Goal: Communication & Community: Answer question/provide support

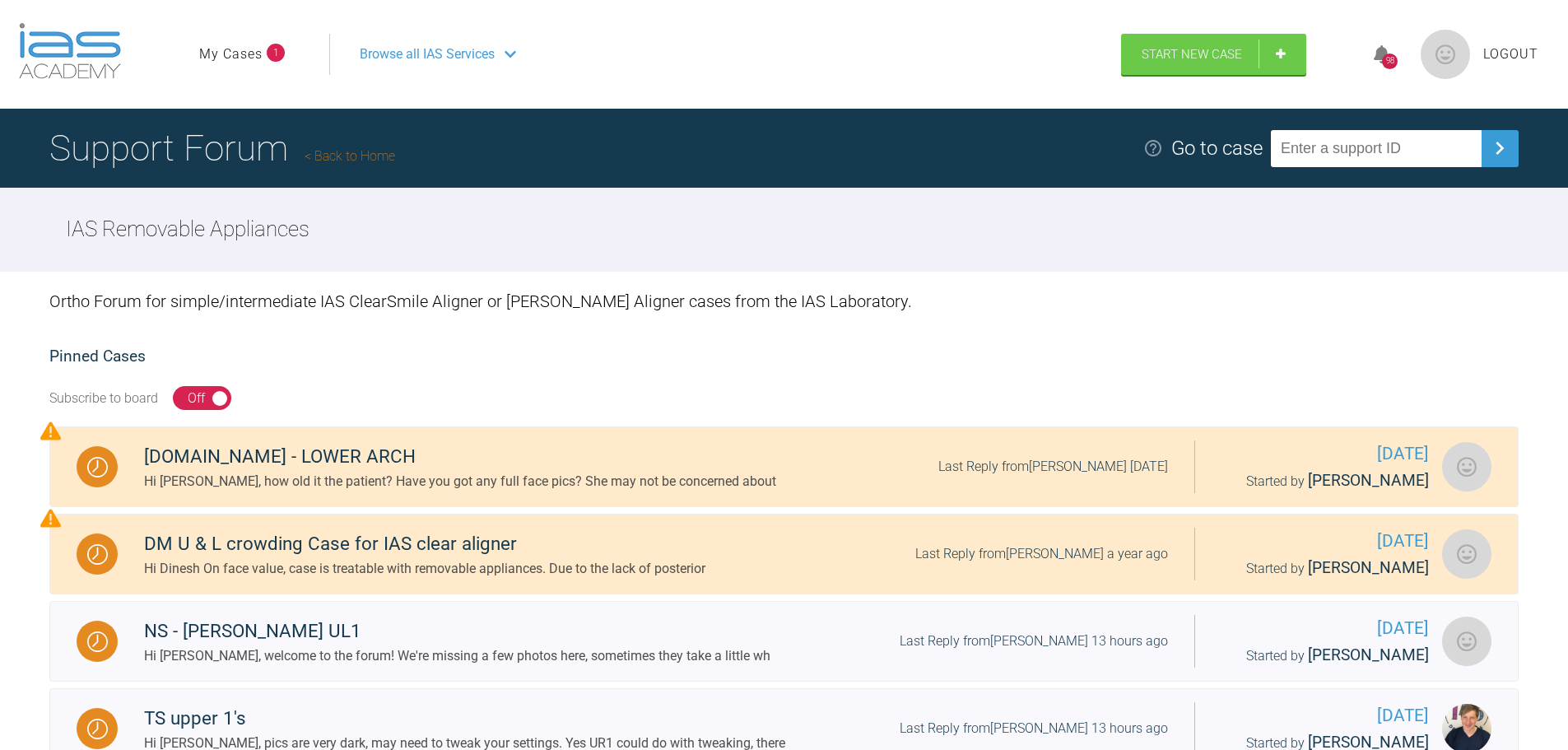
click at [276, 60] on span "1" at bounding box center [275, 53] width 18 height 18
click at [264, 55] on li "My Cases 1" at bounding box center [242, 54] width 86 height 21
click at [253, 52] on link "My Cases" at bounding box center [230, 54] width 63 height 21
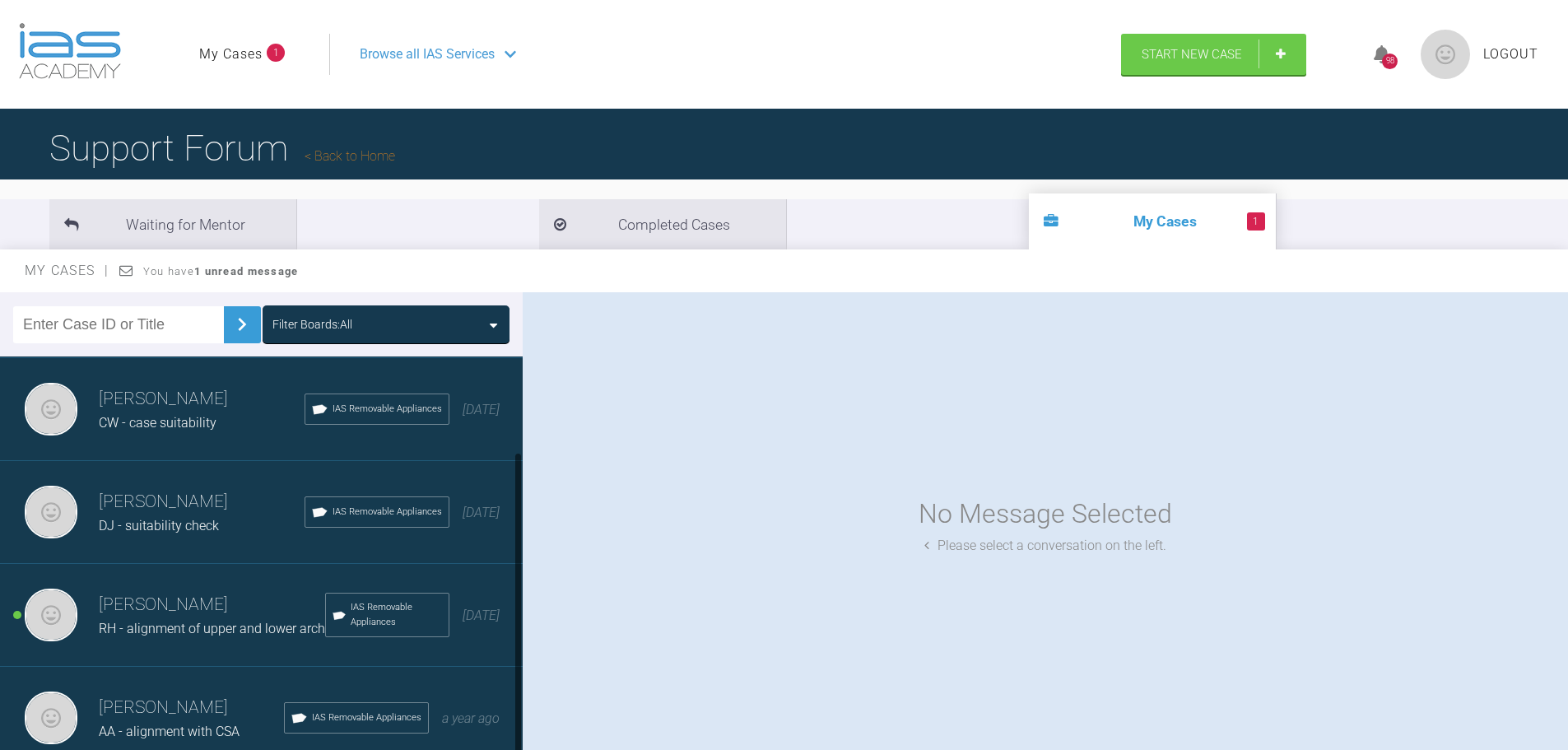
scroll to position [124, 0]
click at [217, 590] on h3 "Izabela Wojslaw" at bounding box center [211, 604] width 226 height 28
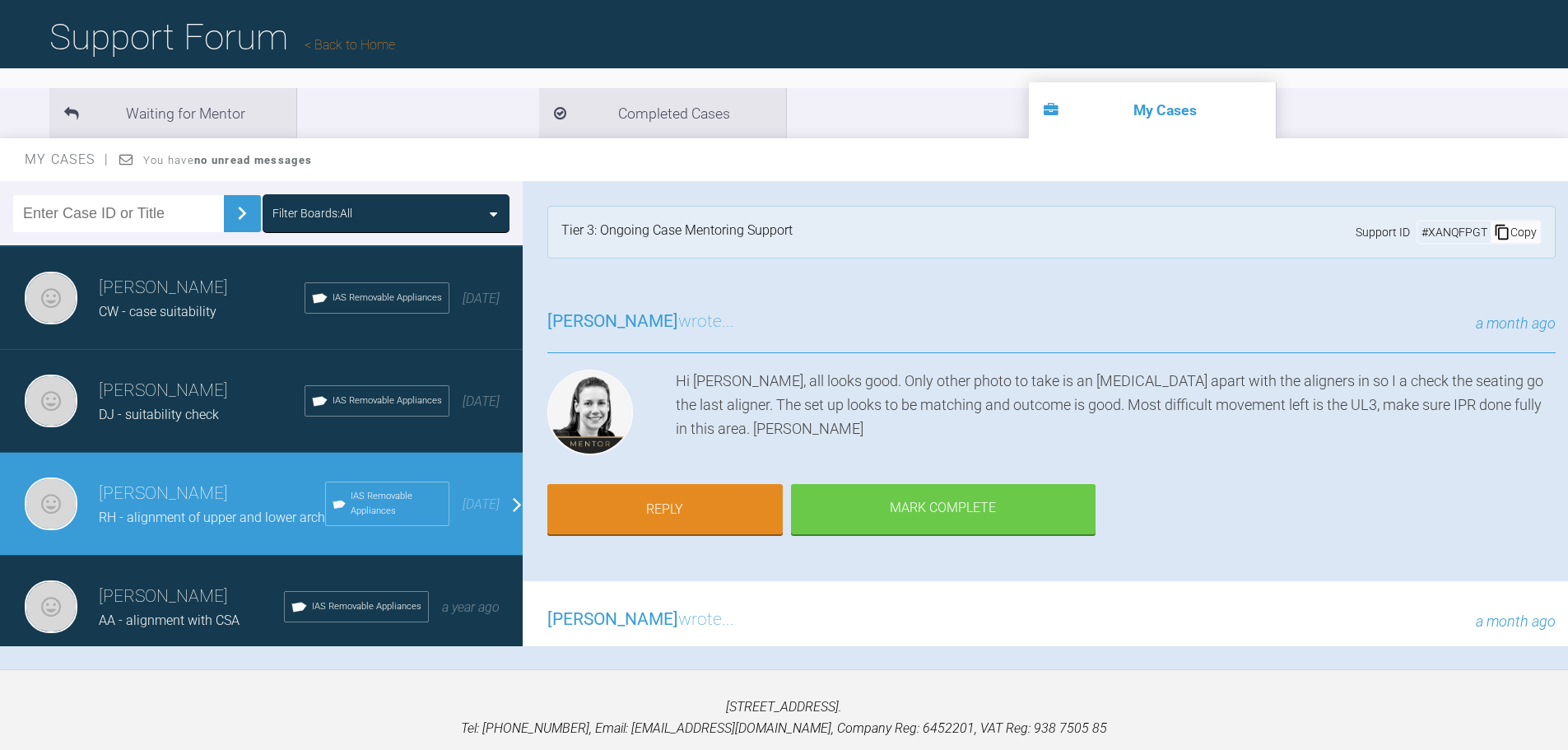
scroll to position [82, 0]
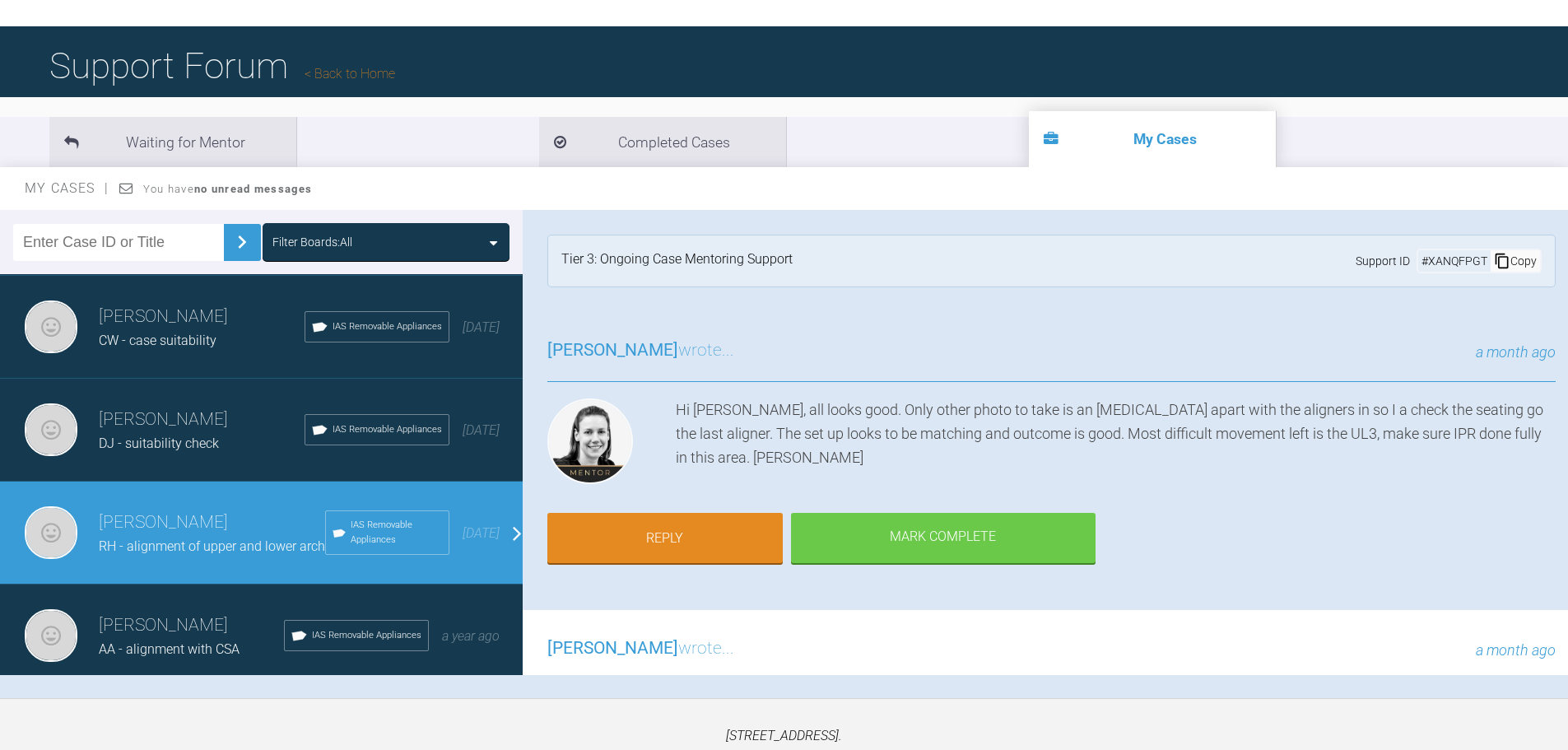
click at [201, 595] on div "Izabela Wojslaw AA - alignment with CSA IAS Removable Appliances a year ago" at bounding box center [268, 635] width 535 height 103
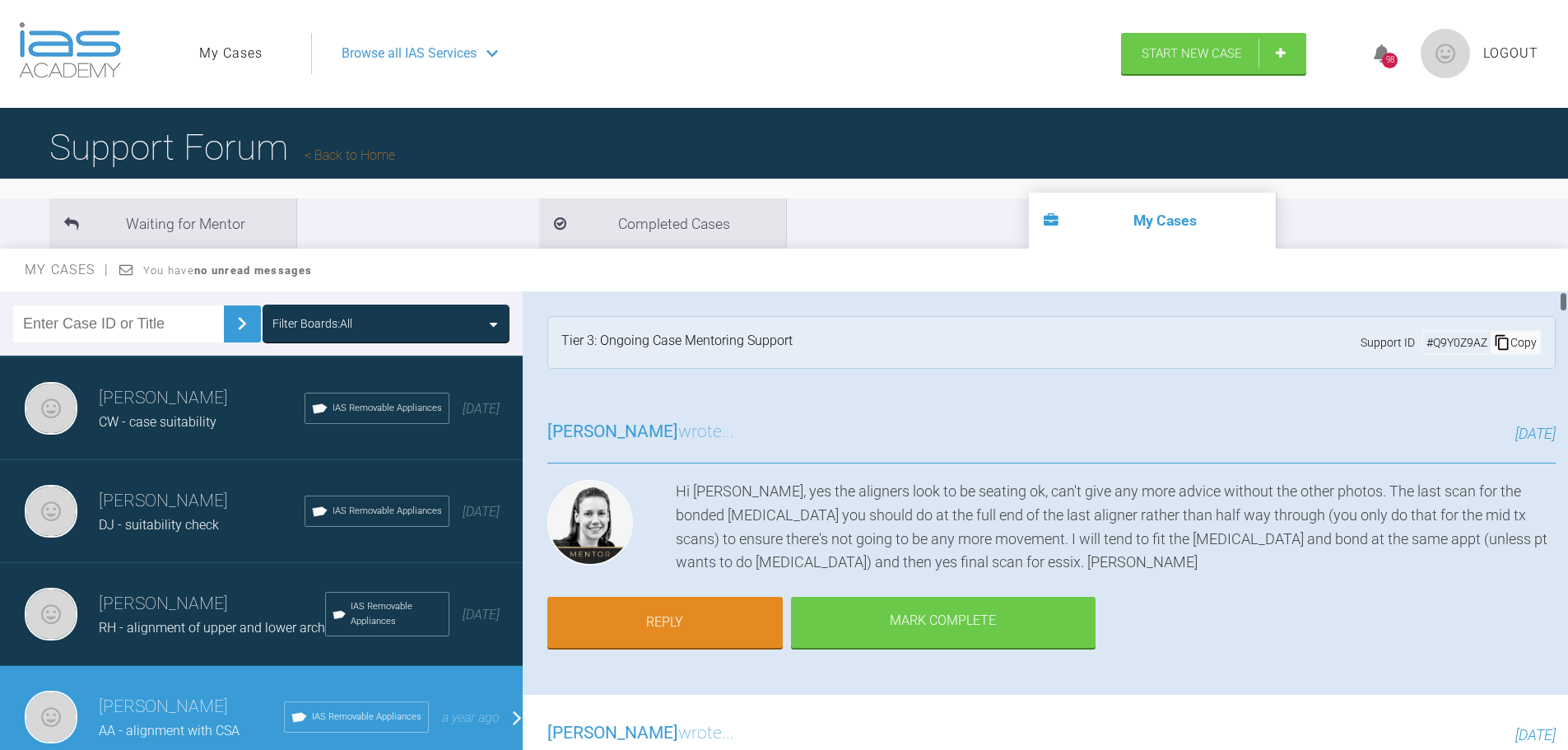
scroll to position [0, 0]
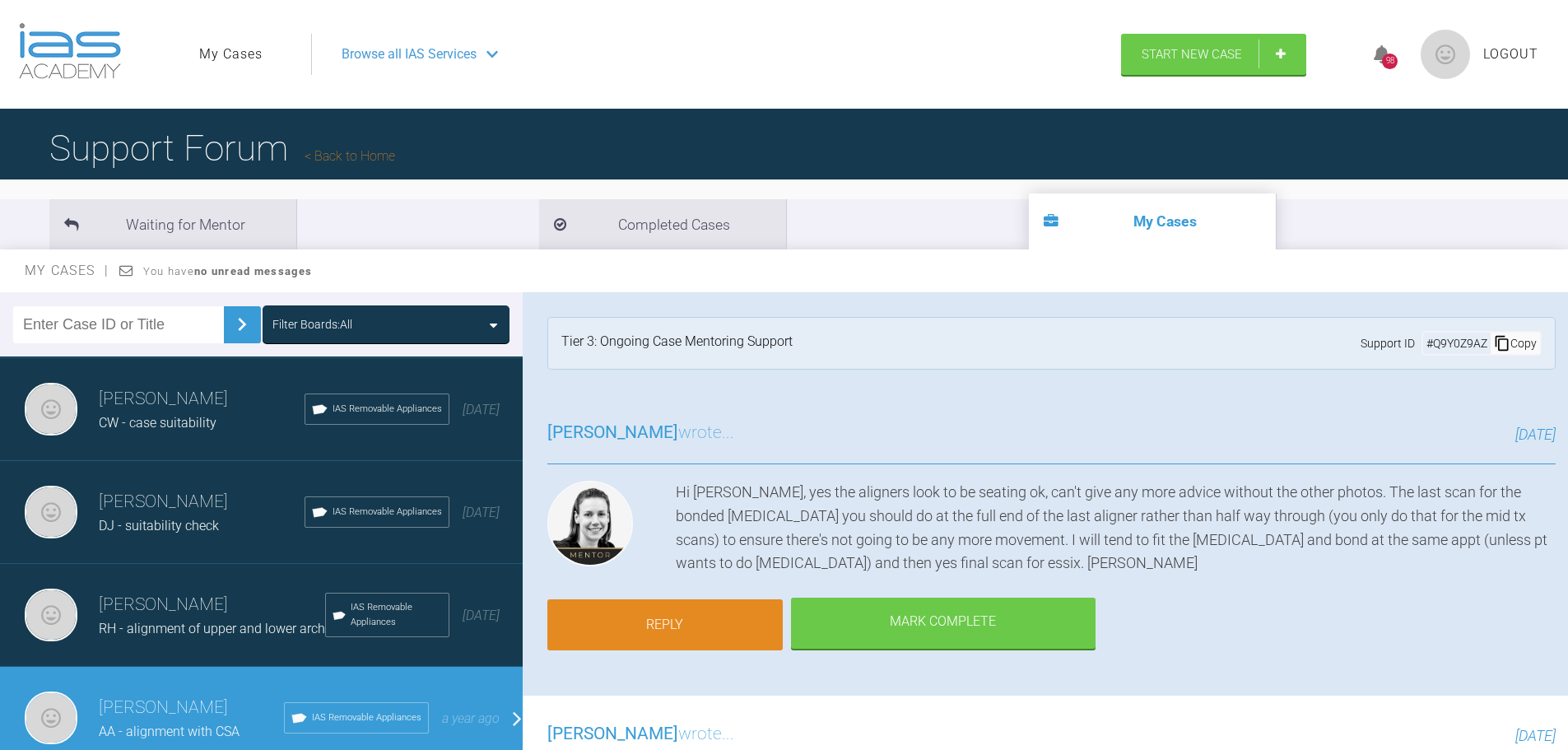
click at [739, 624] on link "Reply" at bounding box center [665, 624] width 235 height 51
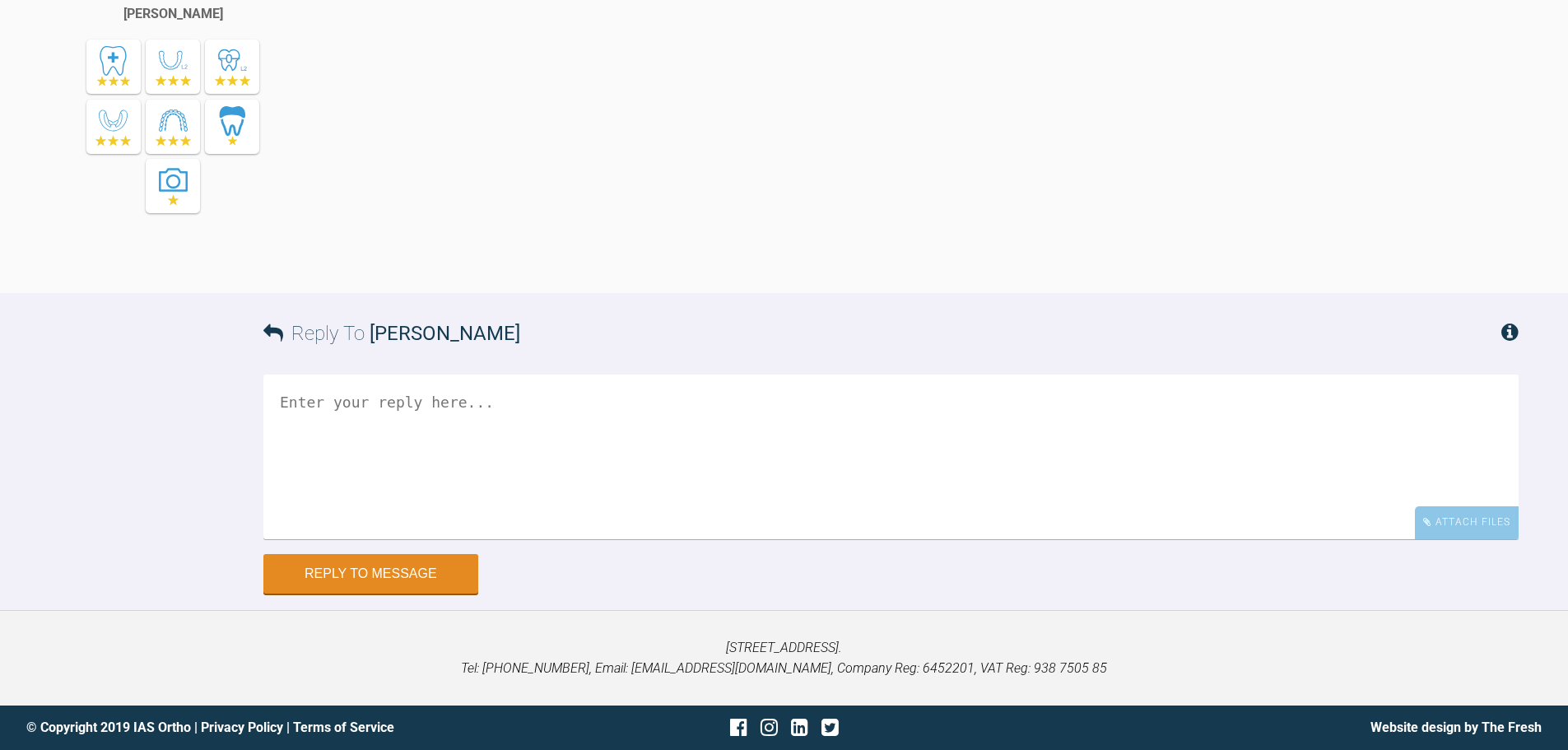
scroll to position [22228, 0]
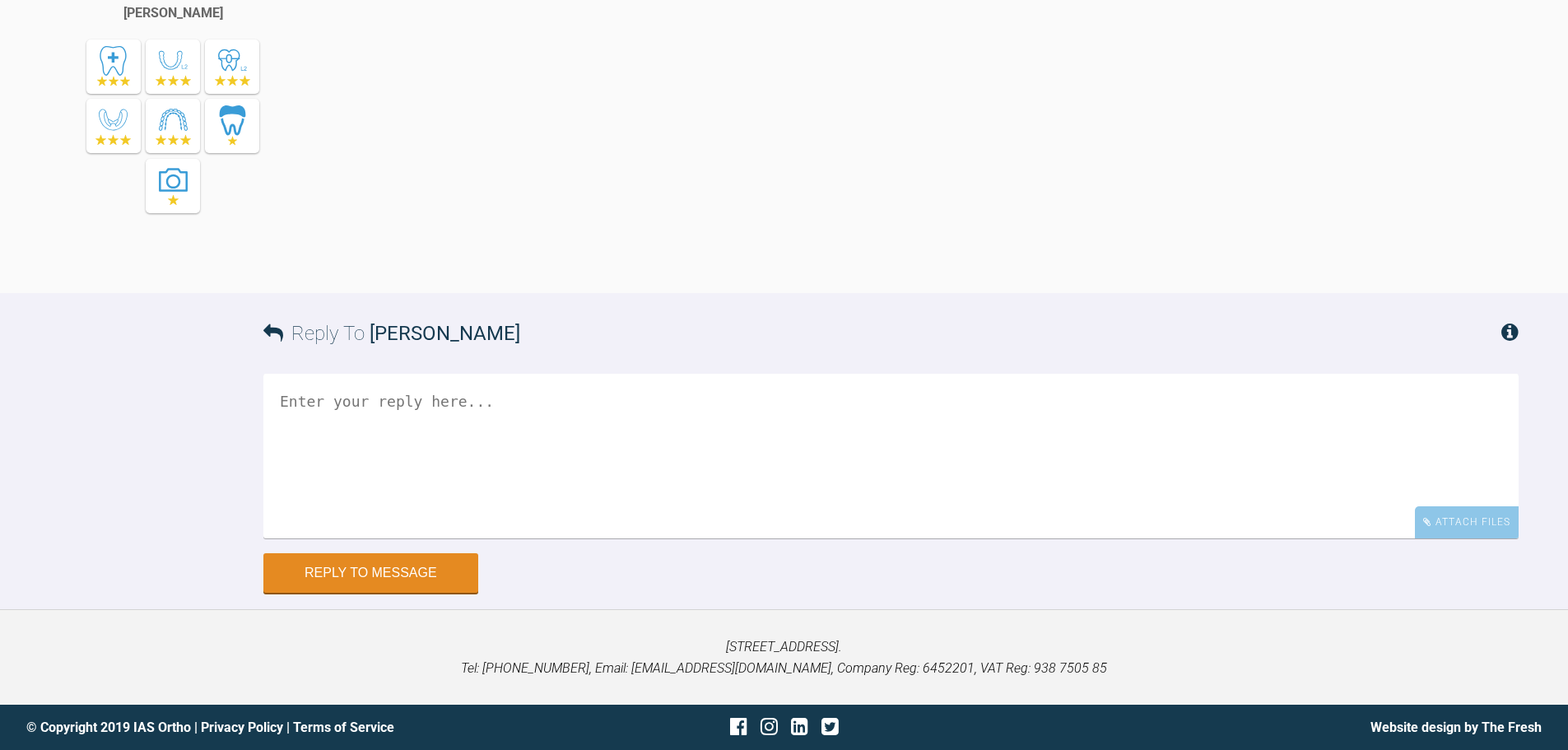
click at [641, 460] on textarea at bounding box center [891, 456] width 1255 height 164
click at [955, 448] on textarea "Hello Kelly, Thanks for all the above advice. Together with the patient we deci…" at bounding box center [891, 456] width 1255 height 164
click at [1212, 434] on textarea "Hello Kelly, Thanks for all the above advice. Together with the patient we deci…" at bounding box center [891, 456] width 1255 height 164
click at [1204, 446] on textarea "Hello Kelly, Thanks for all the above advice. Together with the patient we deci…" at bounding box center [891, 456] width 1255 height 164
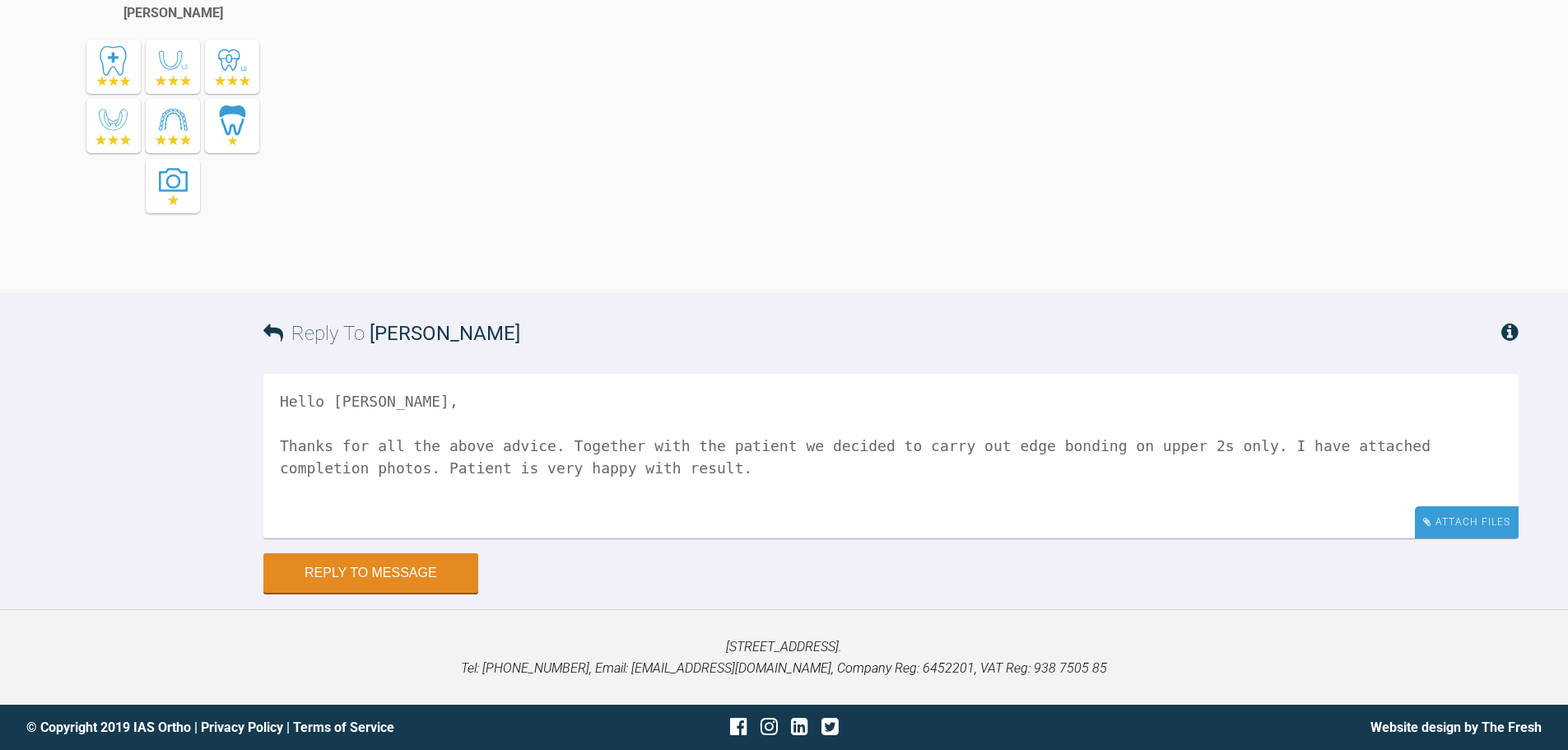
click at [1462, 510] on div "Attach Files" at bounding box center [1466, 523] width 104 height 32
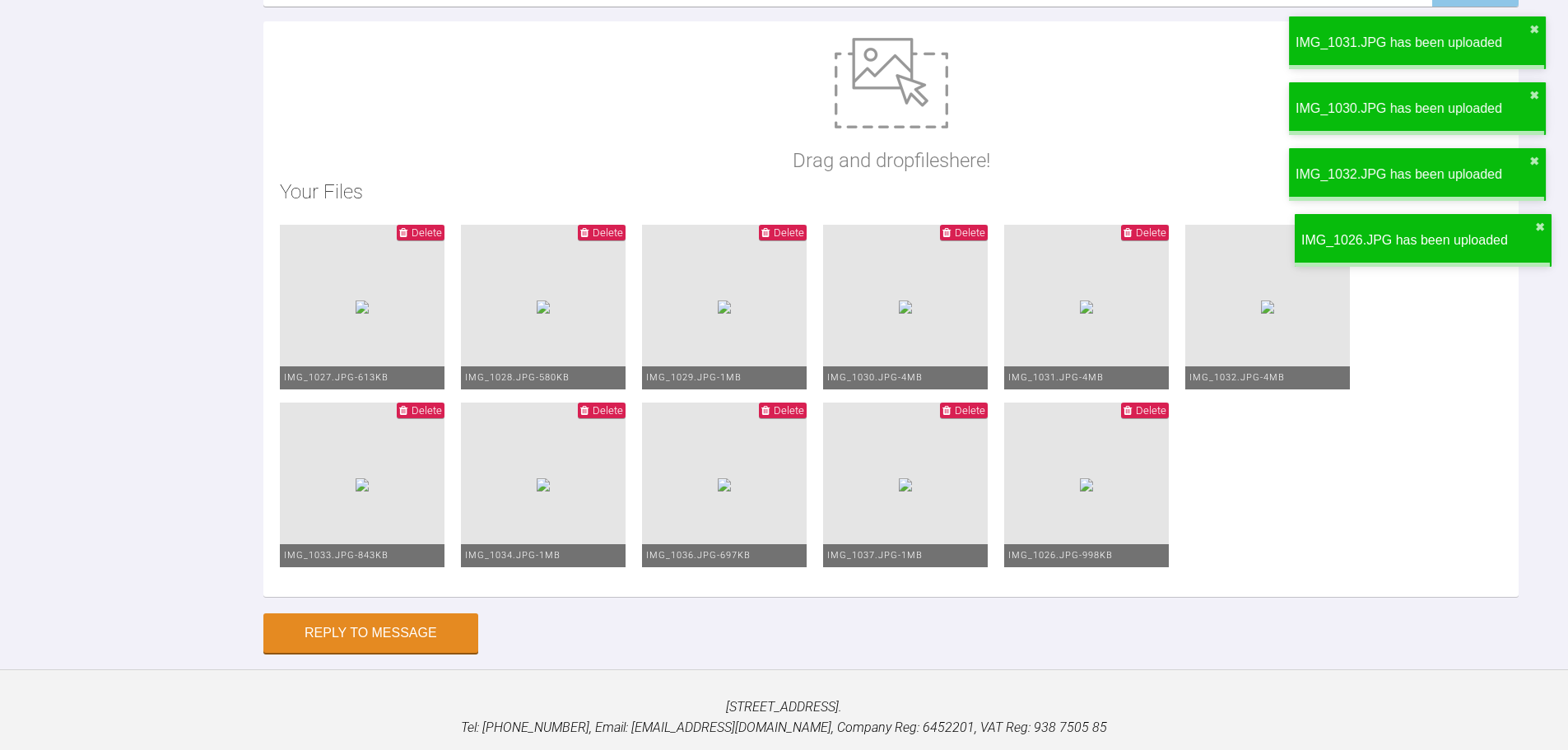
scroll to position [22187, 0]
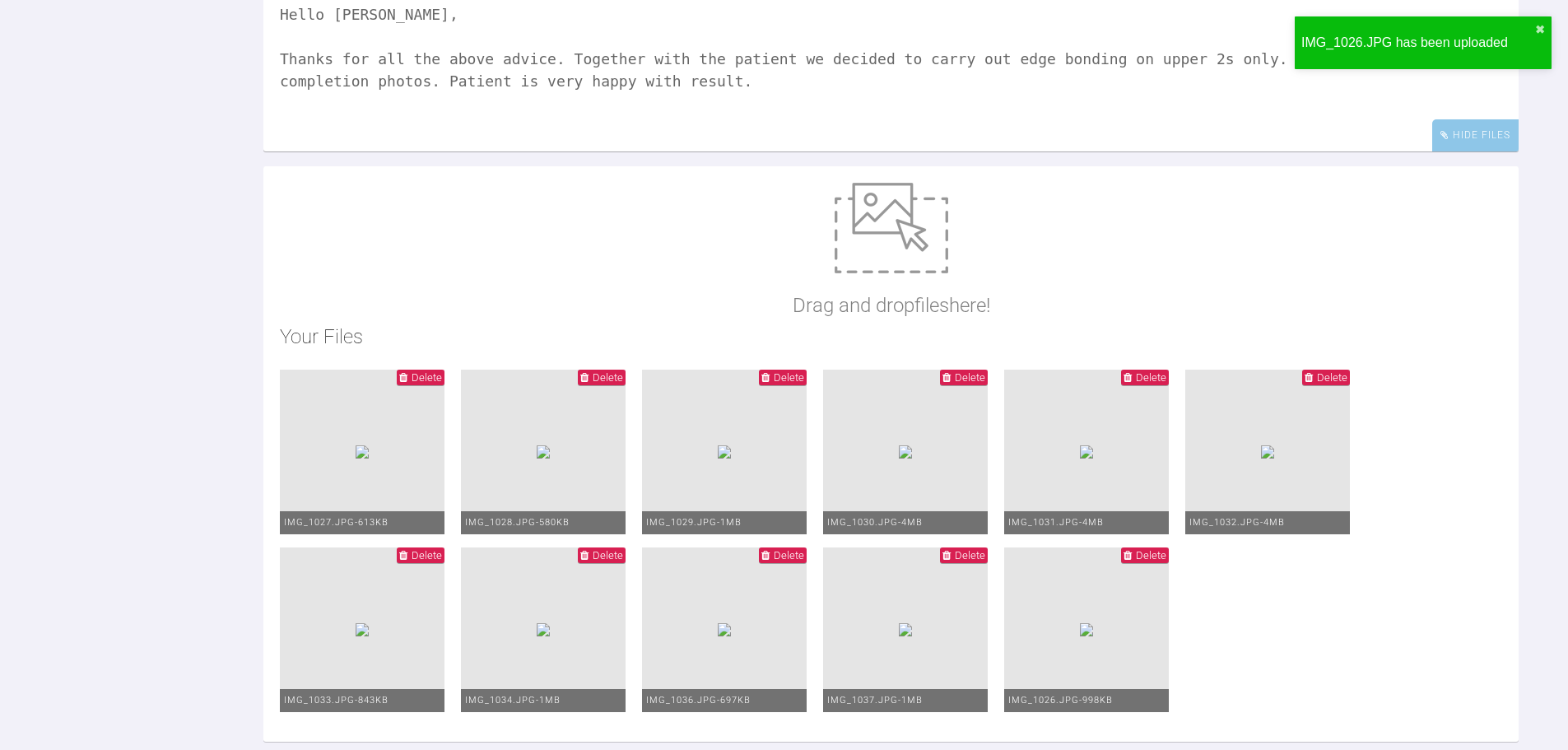
click at [578, 151] on textarea "Hello Kelly, Thanks for all the above advice. Together with the patient we deci…" at bounding box center [891, 69] width 1255 height 164
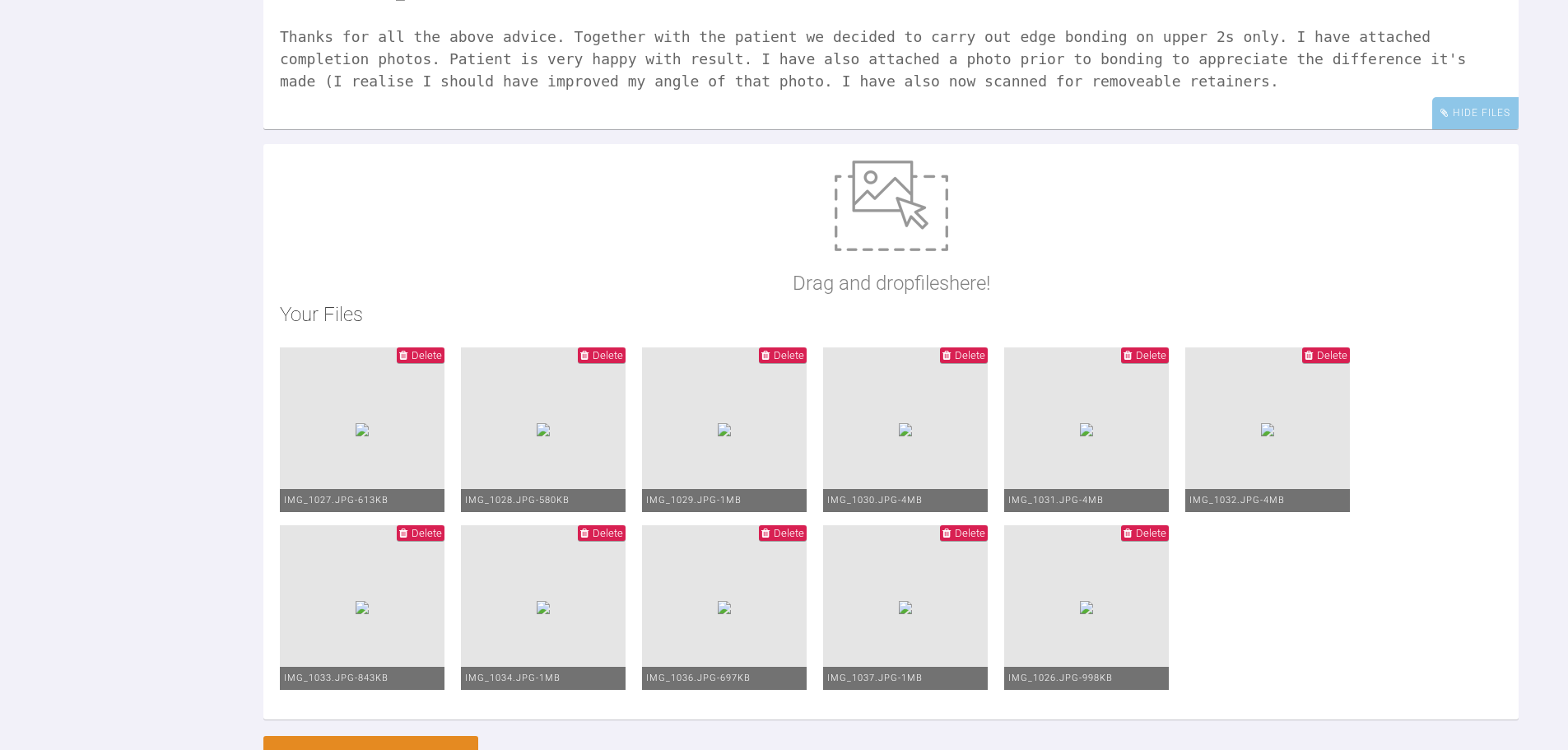
scroll to position [22104, 0]
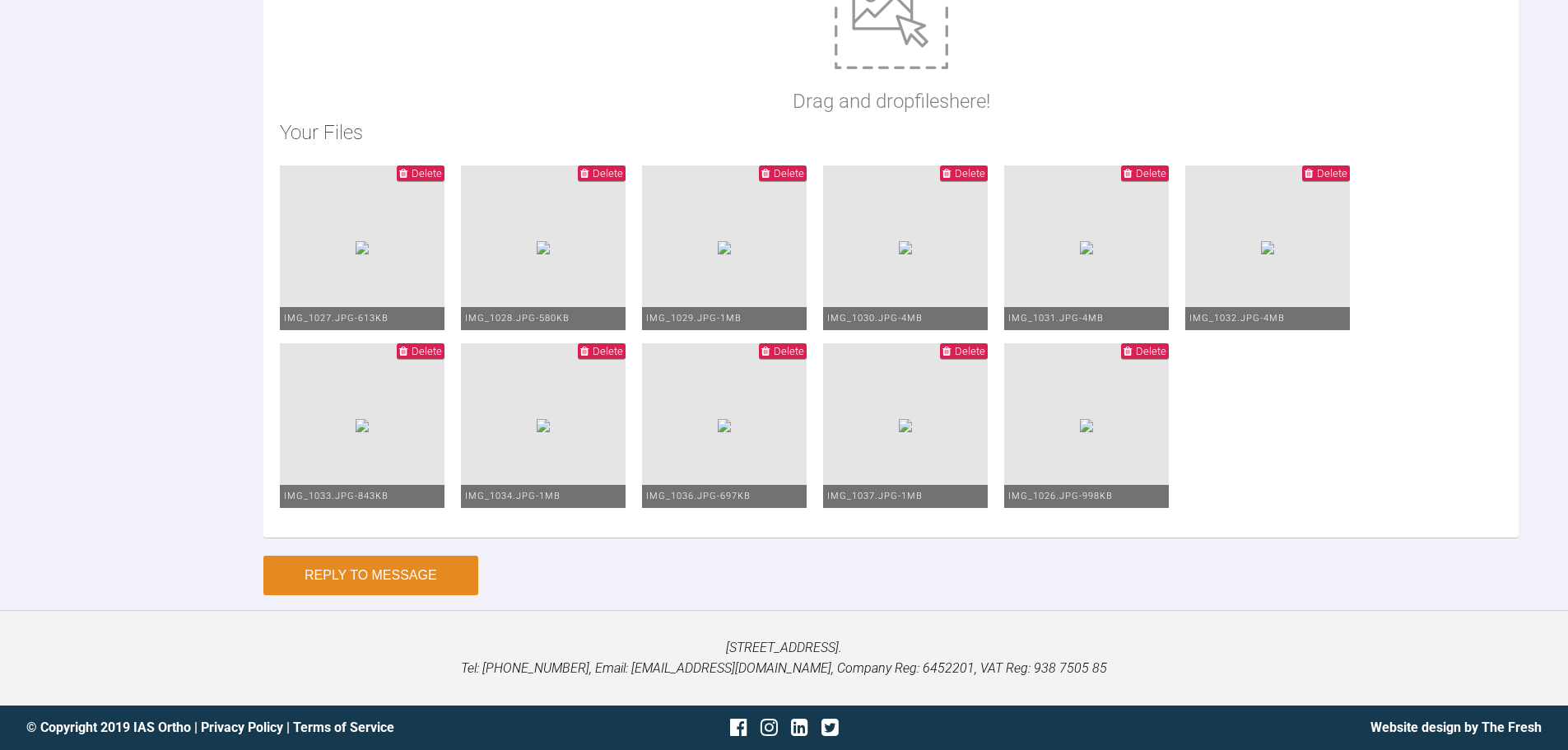
type textarea "Hello Kelly, Thanks for all the above advice. Together with the patient we deci…"
click at [382, 595] on button "Reply to Message" at bounding box center [371, 574] width 215 height 39
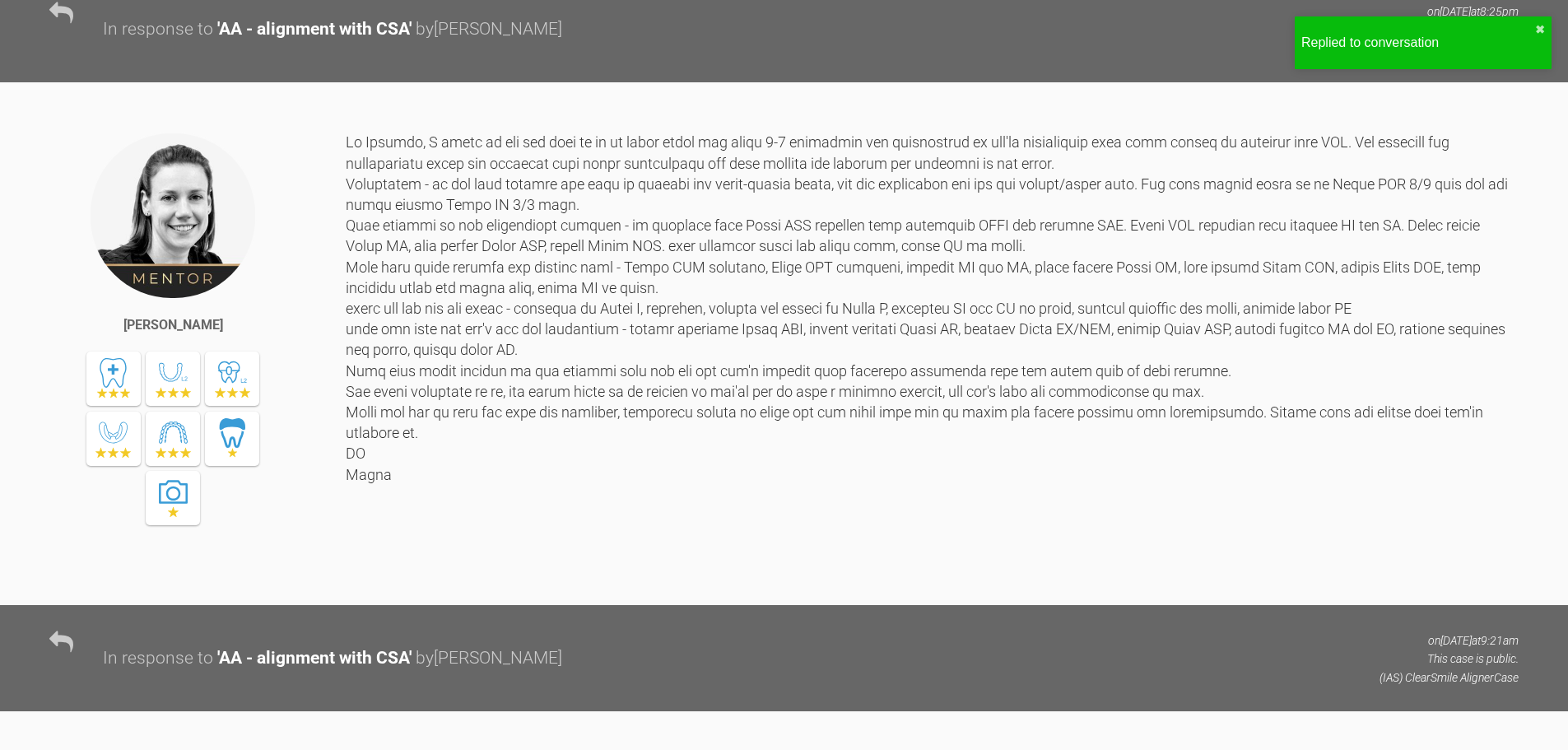
scroll to position [0, 0]
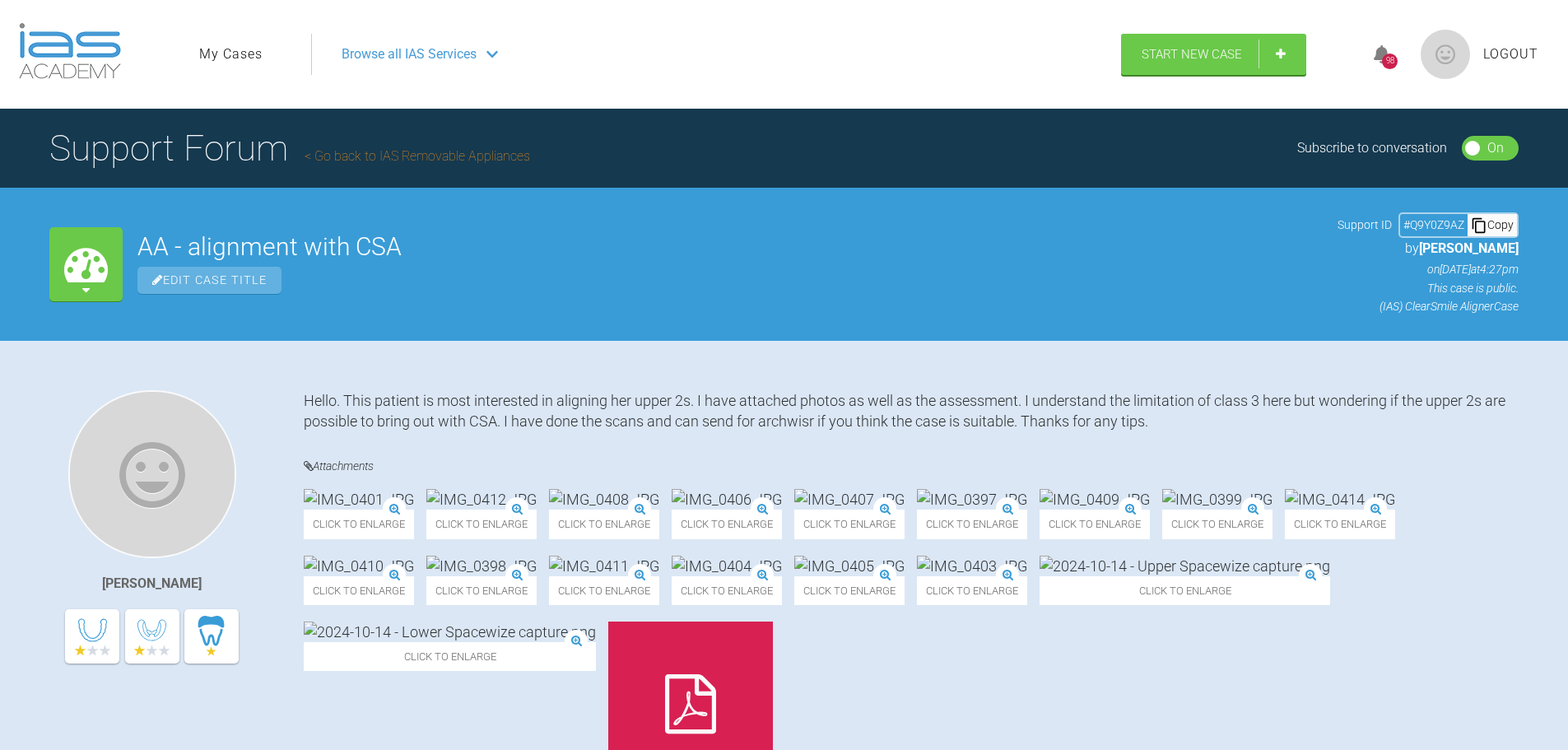
click at [113, 259] on div "My Cases" at bounding box center [86, 265] width 74 height 75
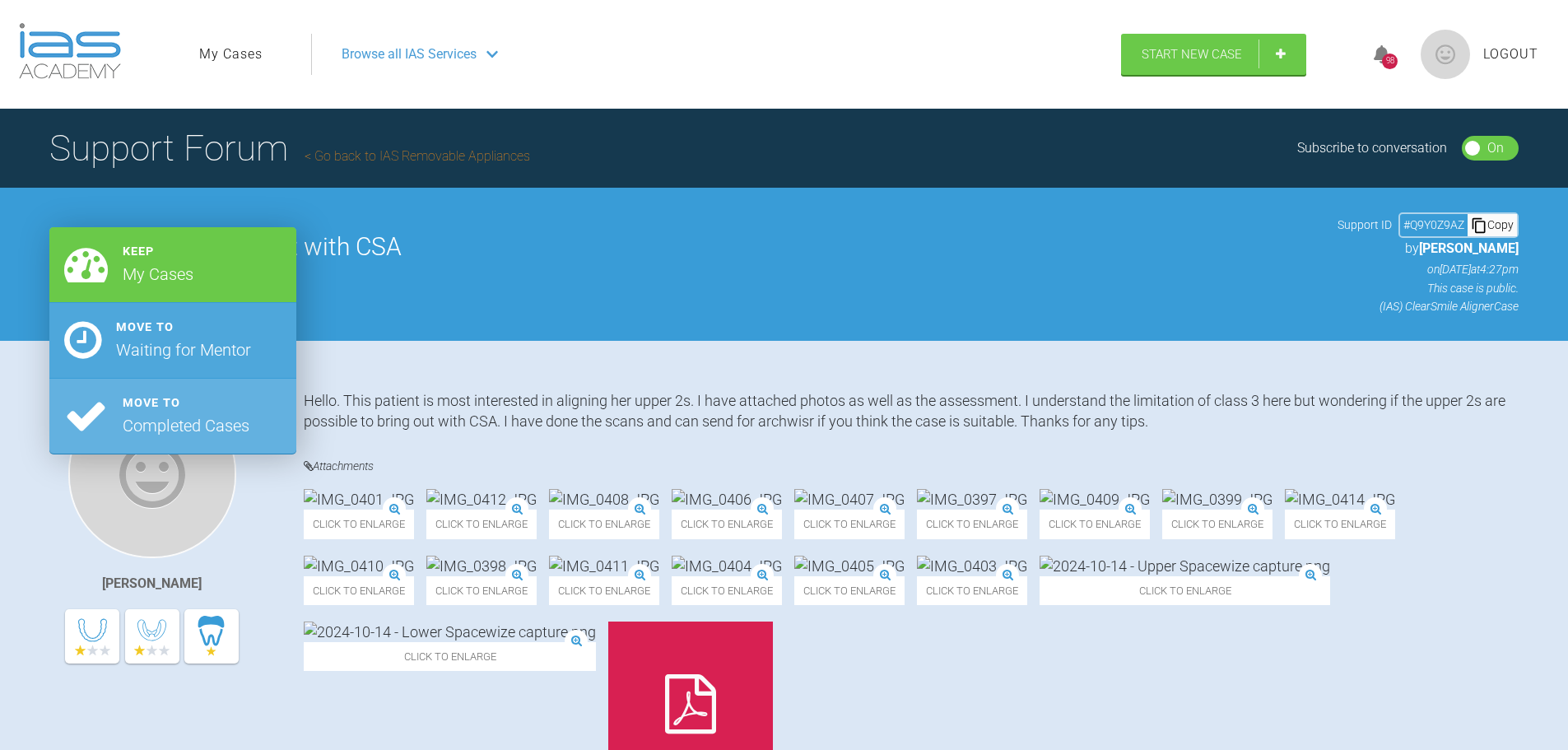
click at [150, 332] on div "Move to" at bounding box center [183, 327] width 135 height 19
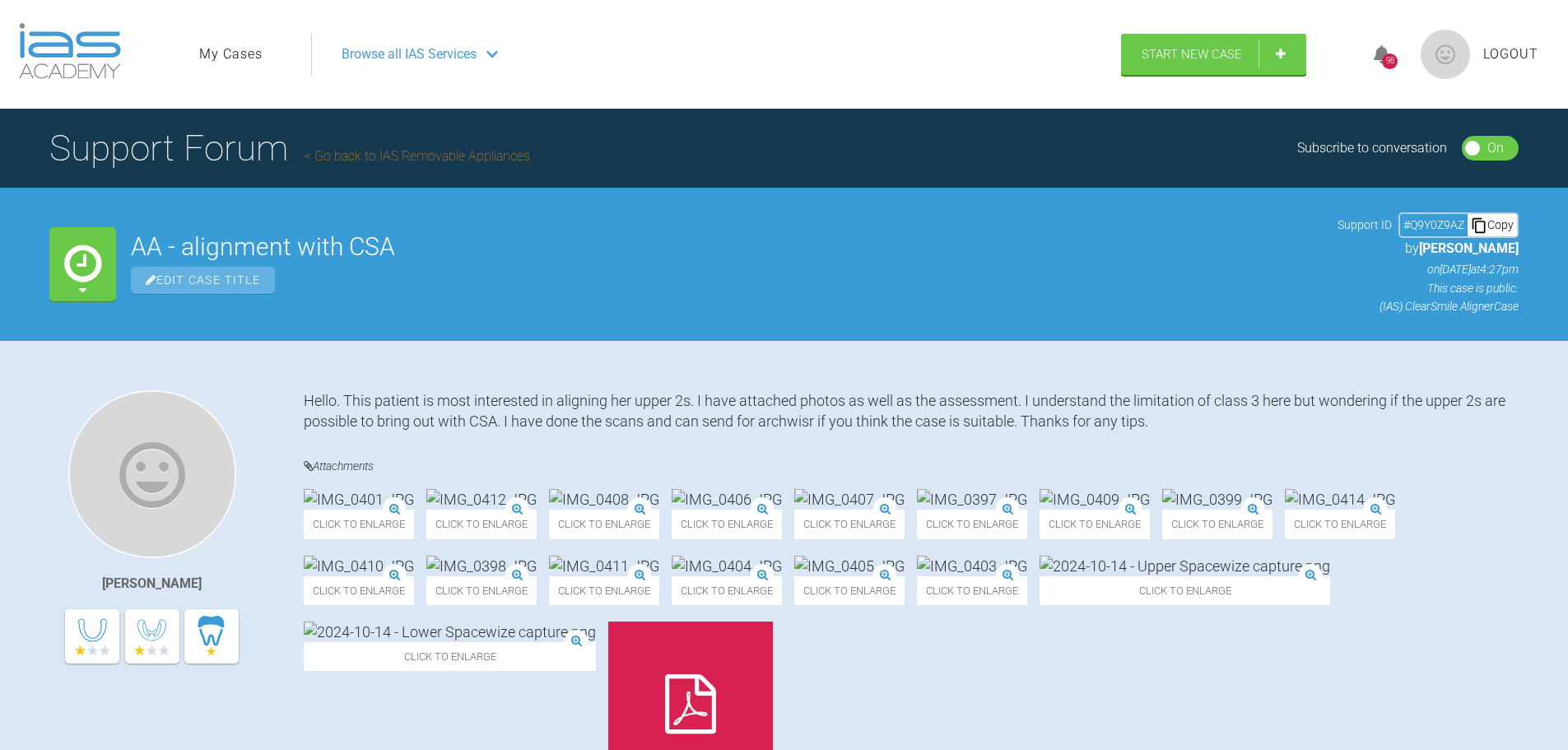
click at [464, 152] on link "Go back to IAS Removable Appliances" at bounding box center [418, 156] width 226 height 15
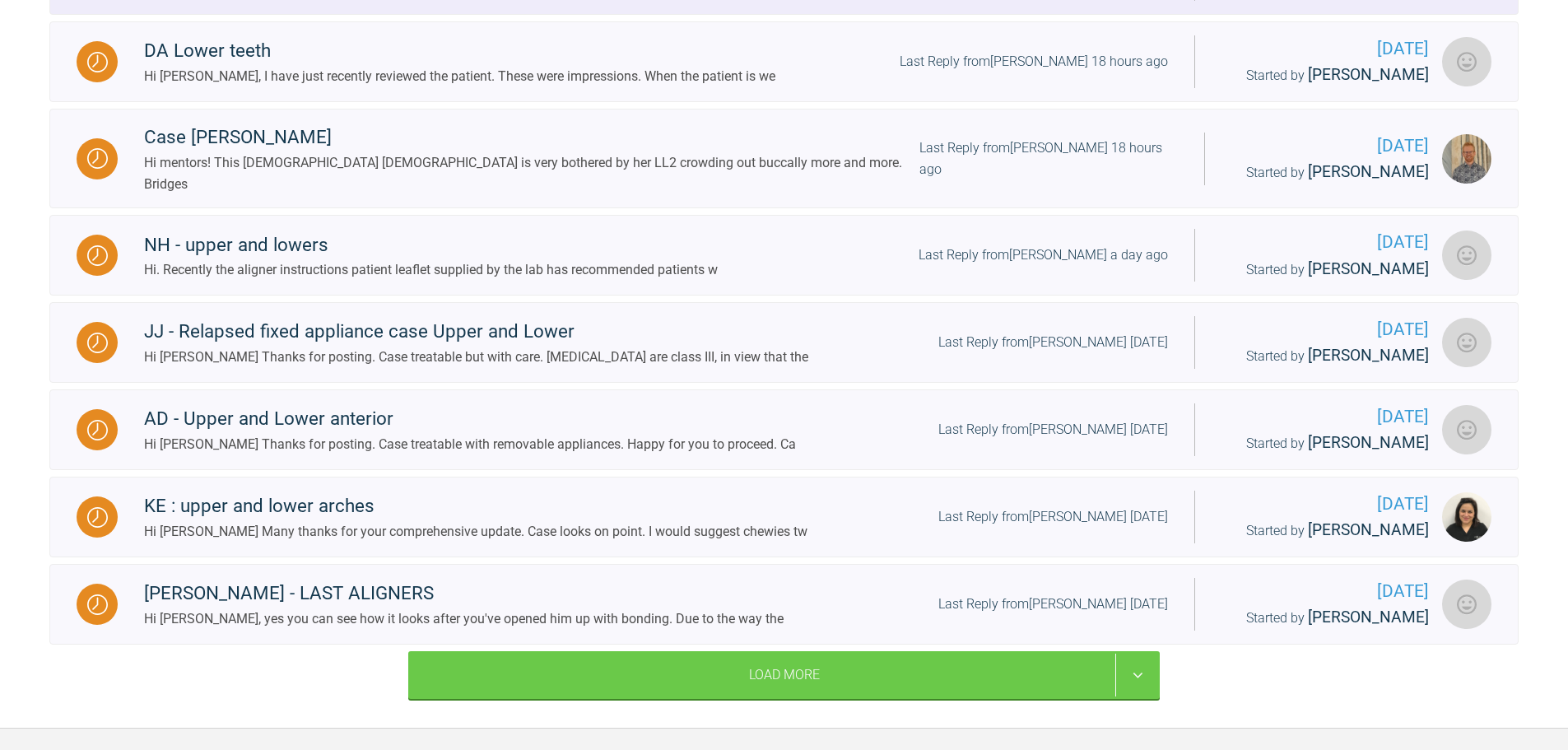
scroll to position [940, 0]
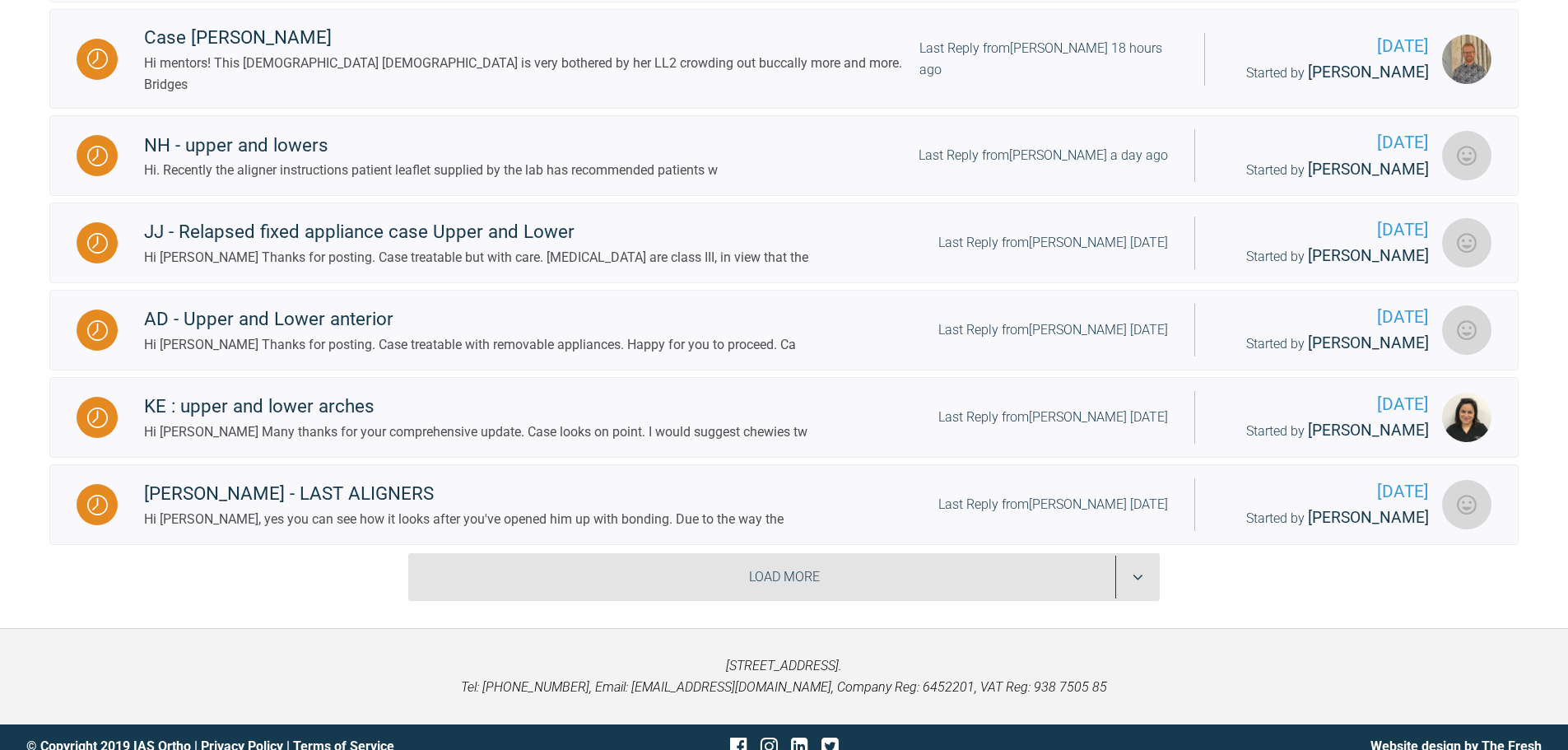
click at [688, 567] on div "Load More" at bounding box center [784, 577] width 751 height 48
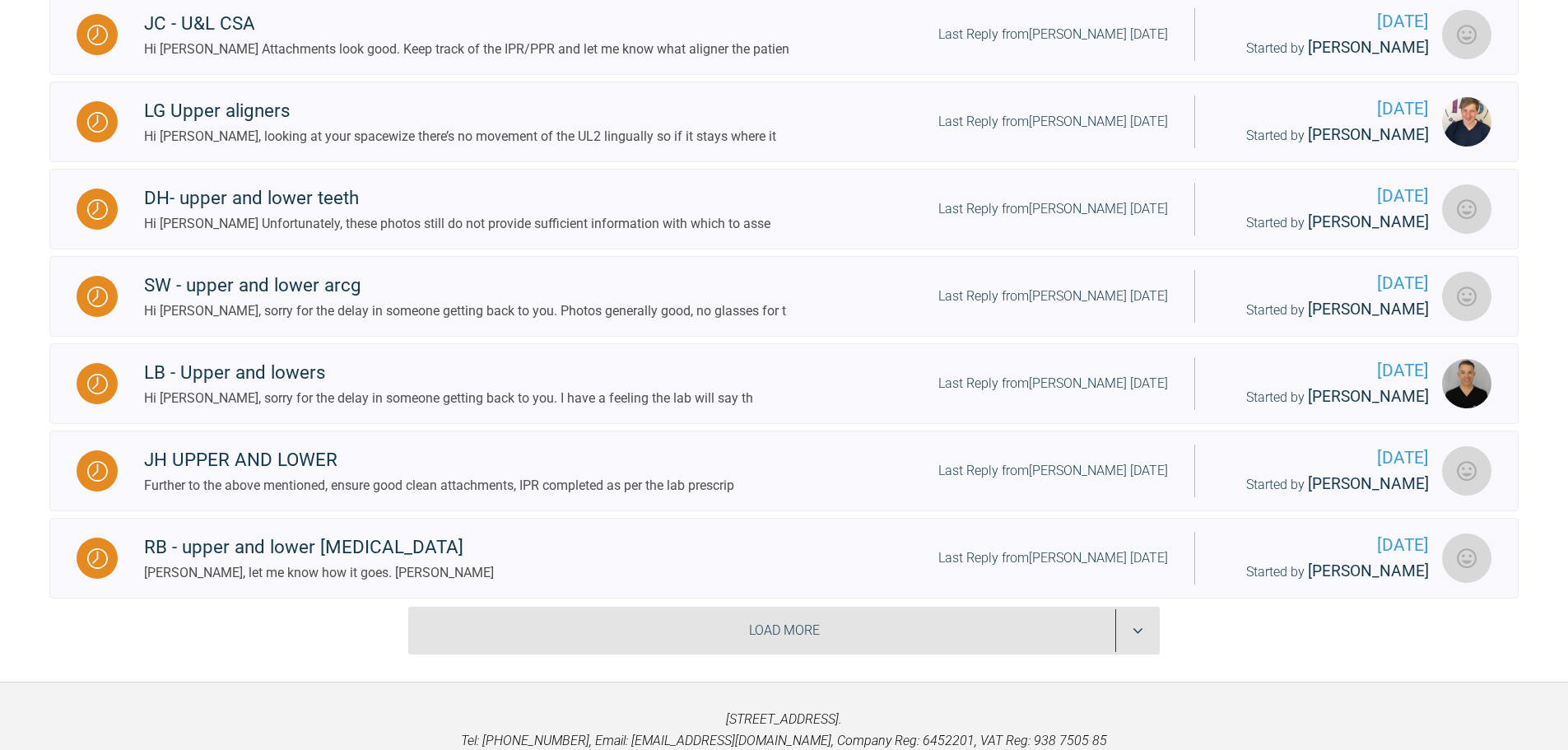
scroll to position [1682, 0]
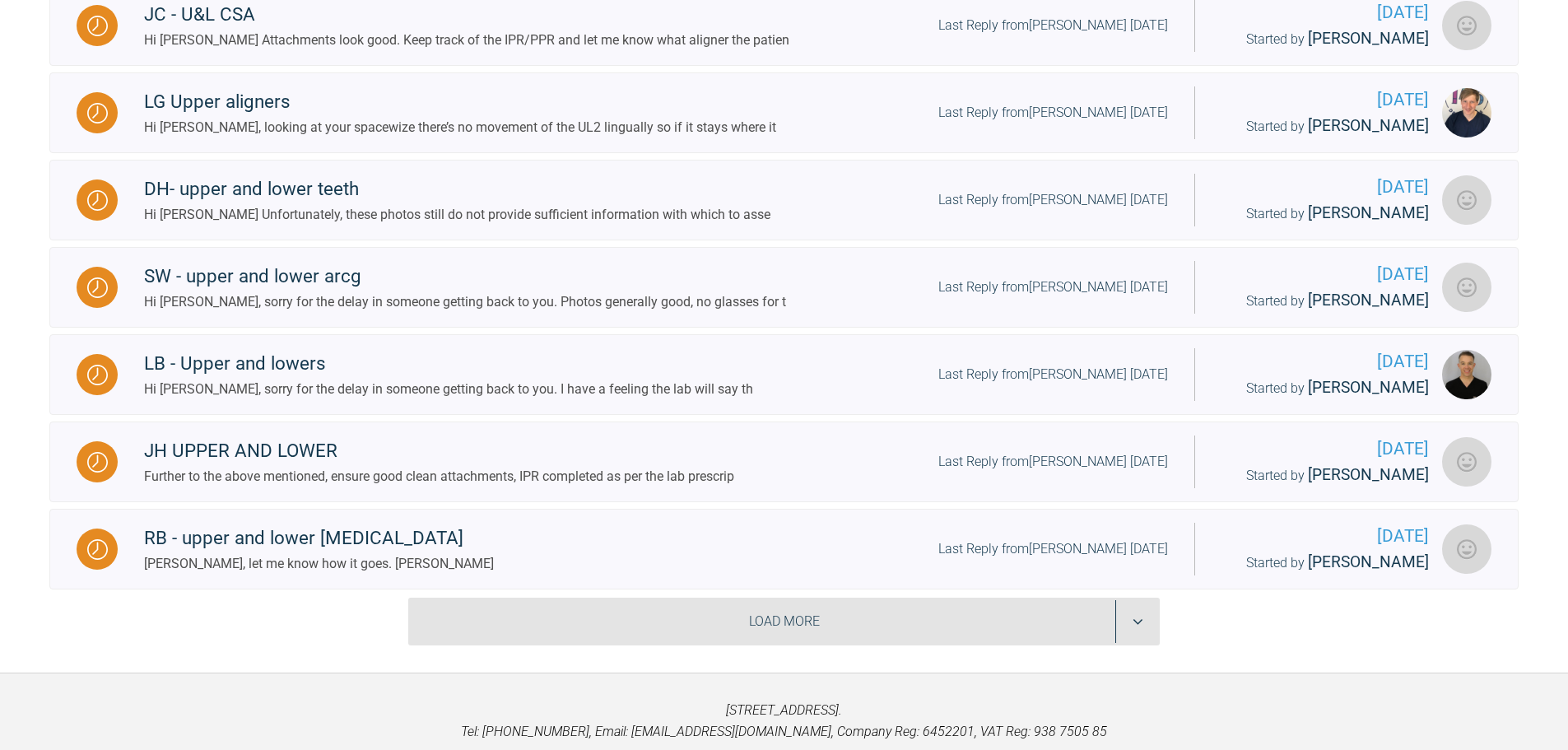
click at [682, 597] on div "Load More" at bounding box center [784, 621] width 751 height 48
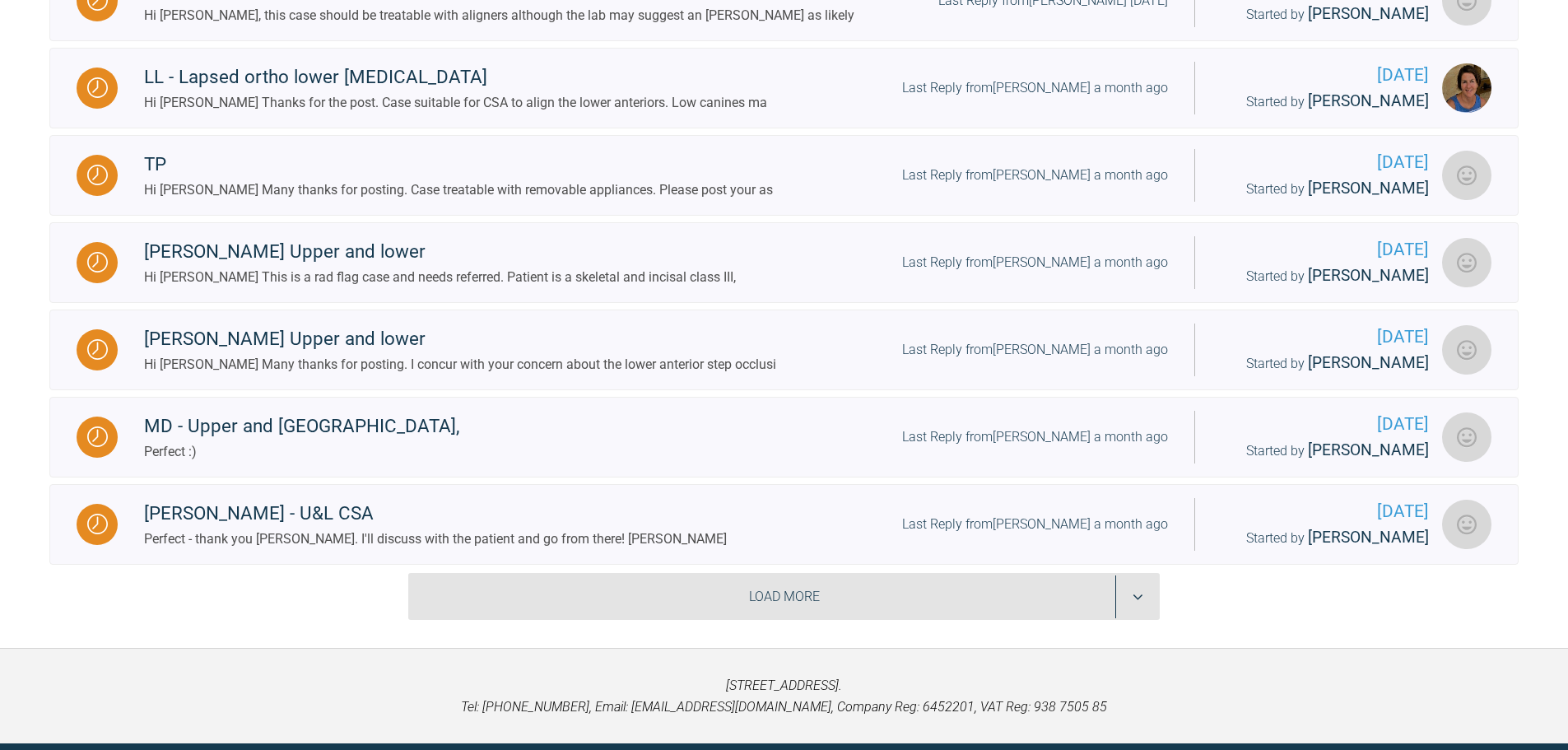
scroll to position [2586, 0]
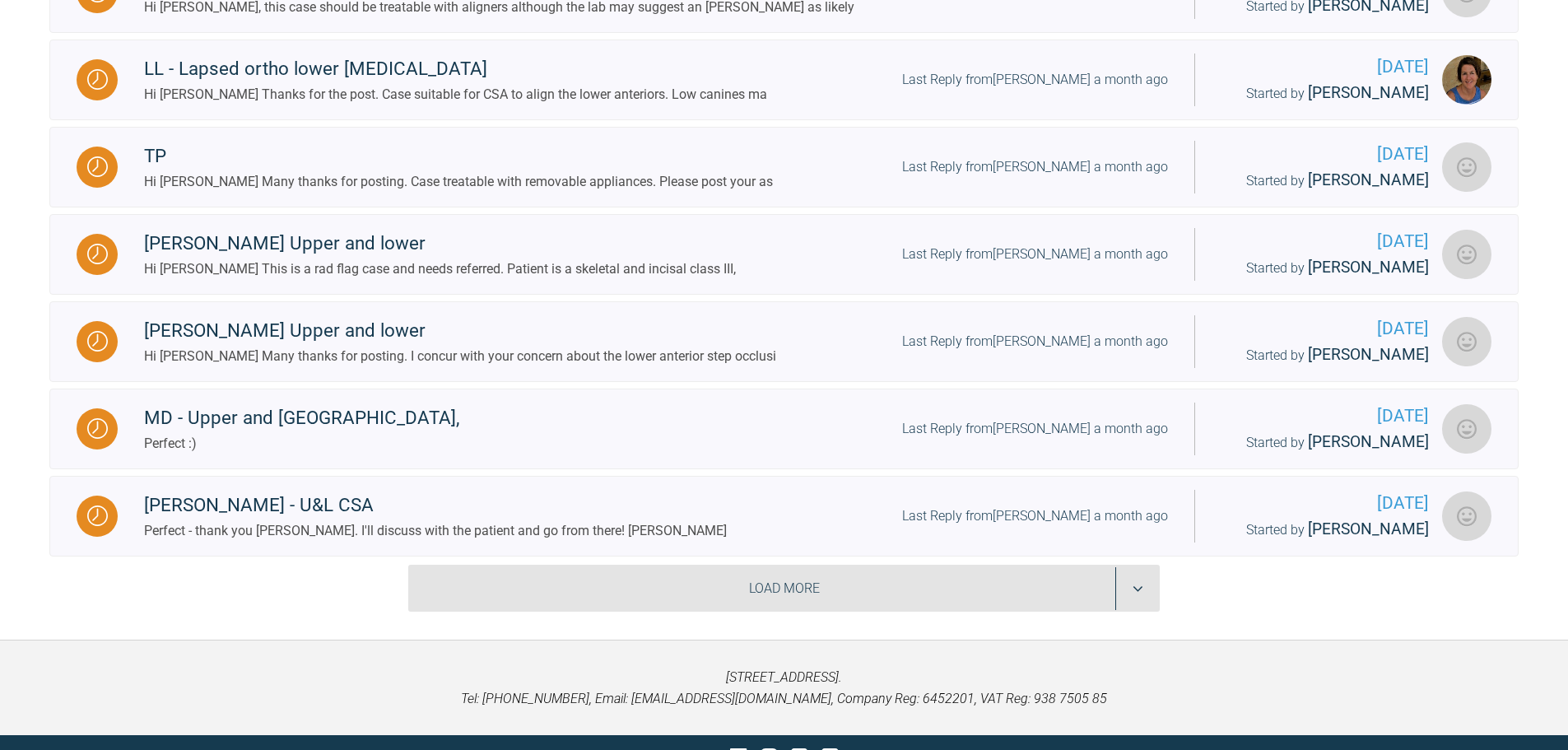
click at [682, 573] on div "Load More" at bounding box center [784, 589] width 751 height 48
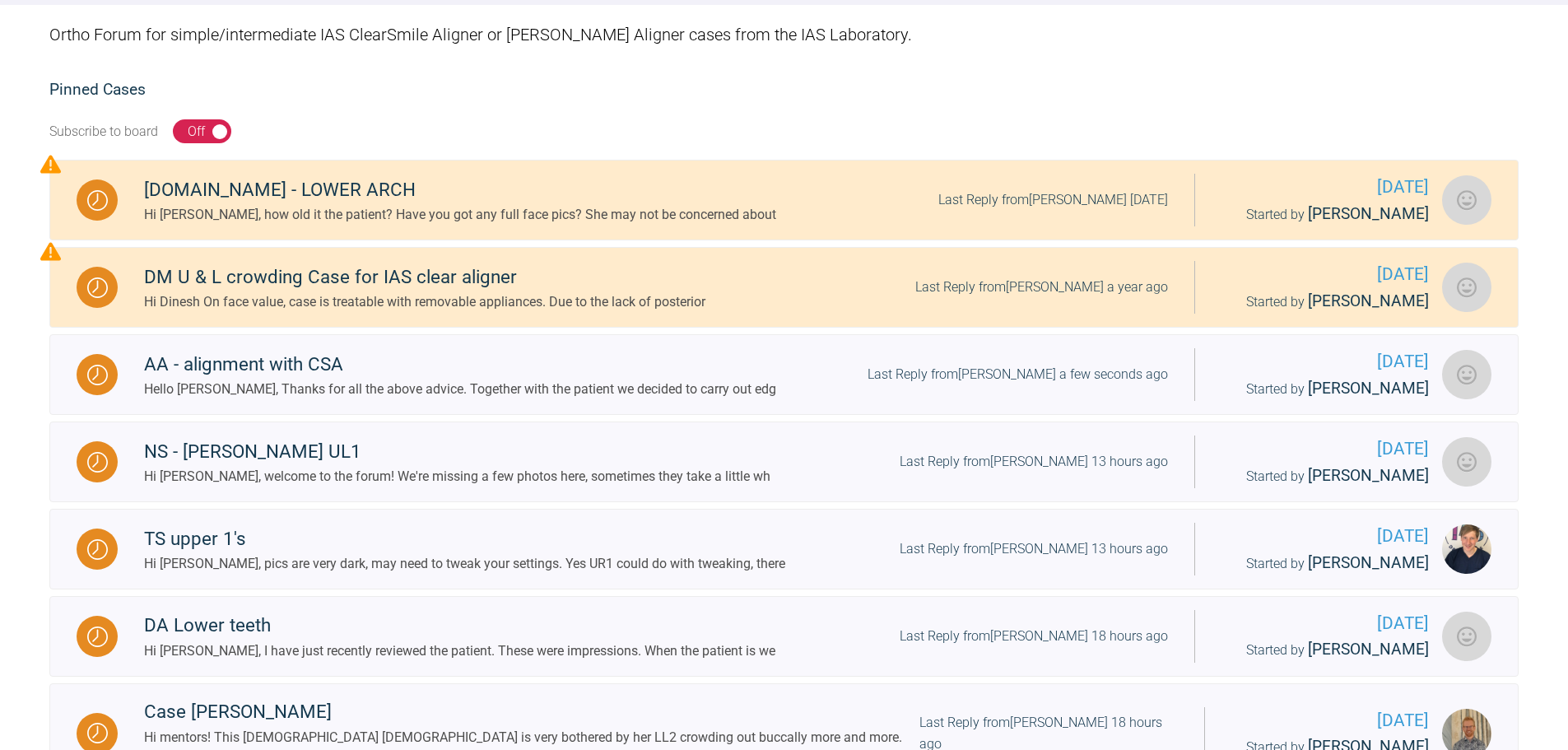
scroll to position [35, 0]
